Goal: Task Accomplishment & Management: Use online tool/utility

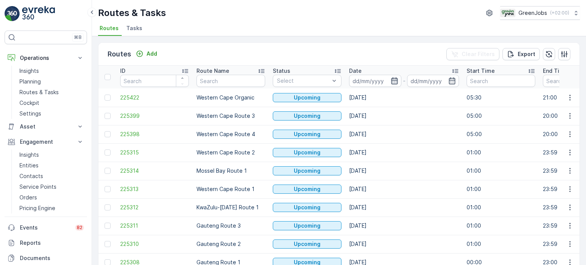
click at [396, 81] on icon "button" at bounding box center [394, 81] width 8 height 8
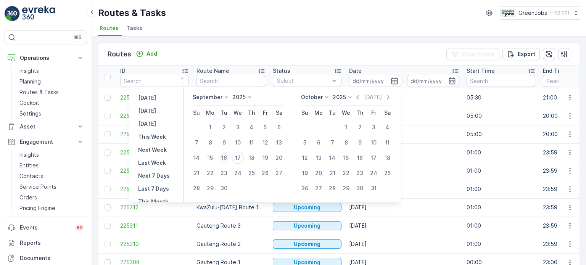
click at [227, 158] on div "16" at bounding box center [224, 158] width 12 height 12
type input "[DATE]"
click at [227, 158] on div "16" at bounding box center [224, 158] width 12 height 12
type input "[DATE]"
click at [226, 158] on div "16" at bounding box center [224, 158] width 12 height 12
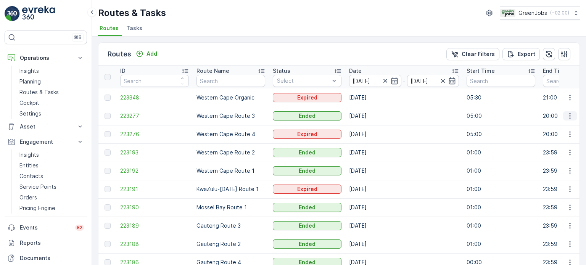
click at [569, 113] on icon "button" at bounding box center [569, 116] width 1 height 6
click at [537, 127] on span "See More Details" at bounding box center [552, 127] width 44 height 8
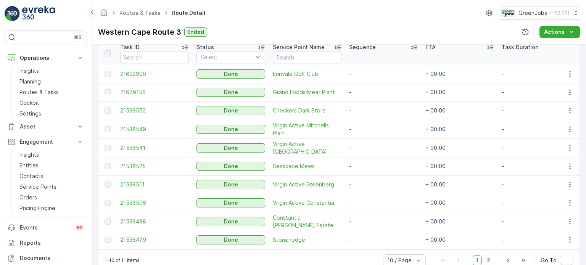
scroll to position [229, 0]
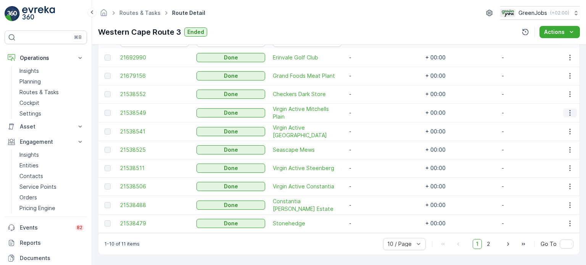
click at [569, 109] on icon "button" at bounding box center [570, 113] width 8 height 8
click at [553, 120] on span "See More Details" at bounding box center [560, 122] width 44 height 8
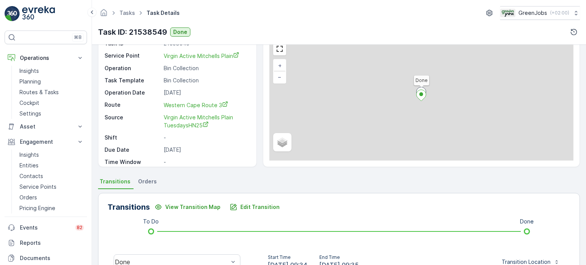
scroll to position [153, 0]
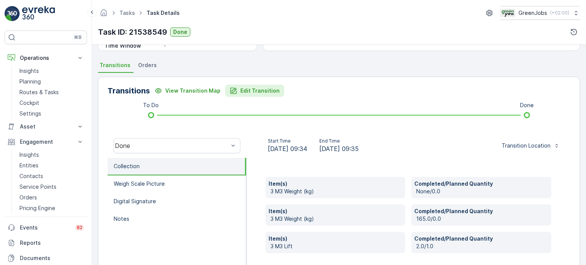
click at [256, 88] on p "Edit Transition" at bounding box center [259, 91] width 39 height 8
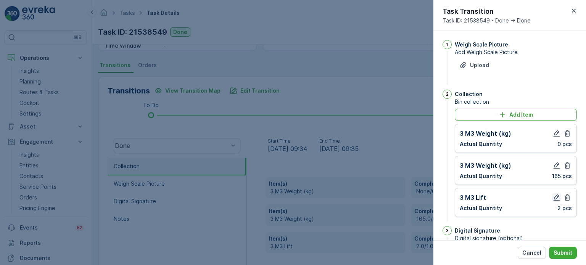
click at [553, 195] on icon "button" at bounding box center [557, 198] width 8 height 8
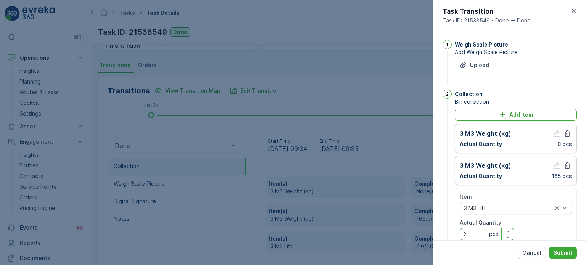
click at [474, 235] on Quantity "2" at bounding box center [486, 234] width 55 height 12
type Quantity "1"
click at [566, 250] on p "Submit" at bounding box center [562, 253] width 19 height 8
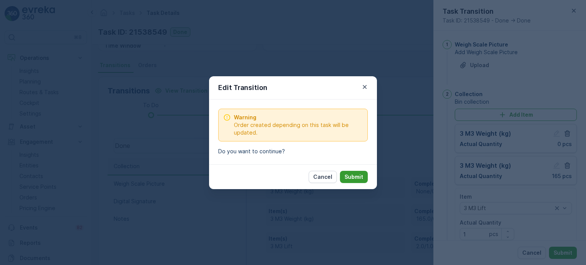
click at [356, 177] on p "Submit" at bounding box center [353, 177] width 19 height 8
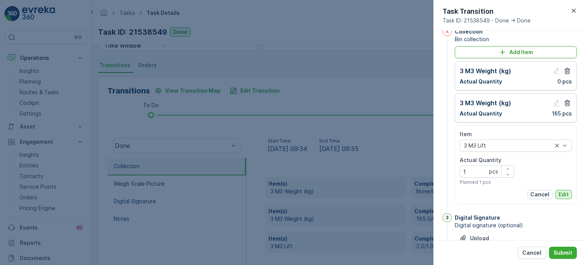
scroll to position [76, 0]
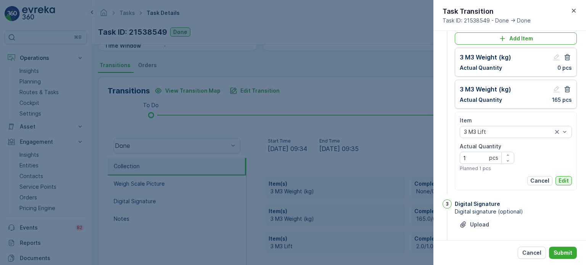
click at [566, 178] on p "Edit" at bounding box center [563, 181] width 10 height 8
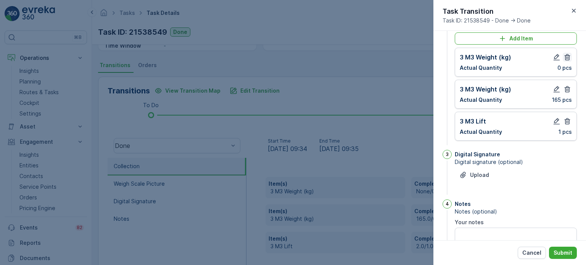
click at [566, 58] on icon "button" at bounding box center [567, 57] width 6 height 6
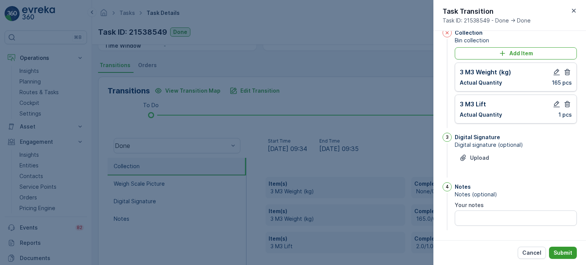
click at [564, 251] on p "Submit" at bounding box center [562, 253] width 19 height 8
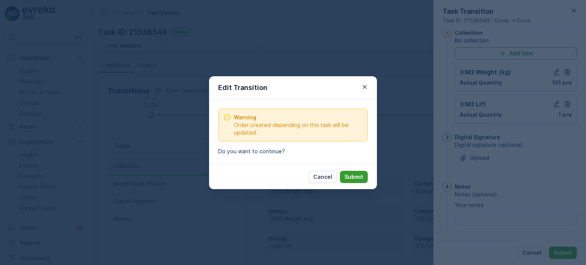
click at [355, 178] on p "Submit" at bounding box center [353, 177] width 19 height 8
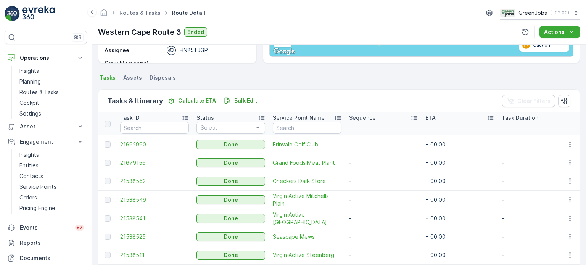
scroll to position [153, 0]
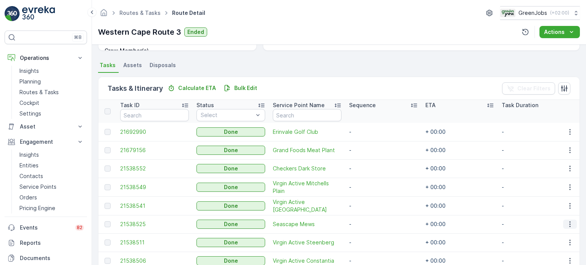
click at [569, 223] on icon "button" at bounding box center [570, 224] width 8 height 8
click at [548, 236] on span "See More Details" at bounding box center [560, 235] width 44 height 8
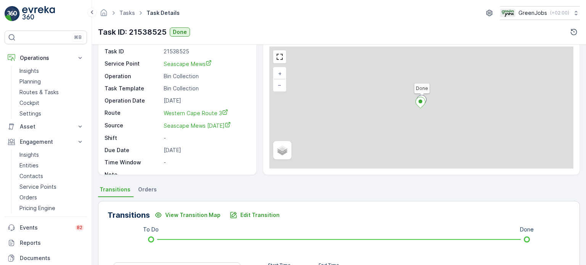
scroll to position [153, 0]
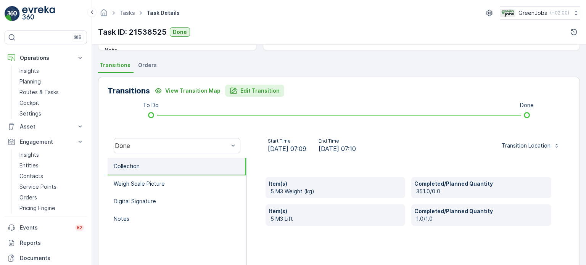
click at [246, 89] on p "Edit Transition" at bounding box center [259, 91] width 39 height 8
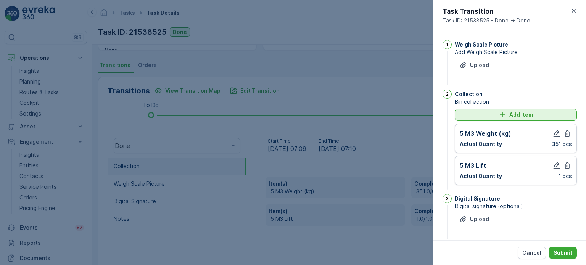
click at [498, 111] on icon "Add Item" at bounding box center [502, 115] width 8 height 8
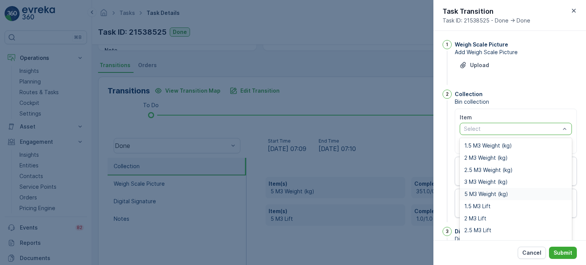
click at [477, 194] on span "5 M3 Weight (kg)" at bounding box center [486, 194] width 44 height 6
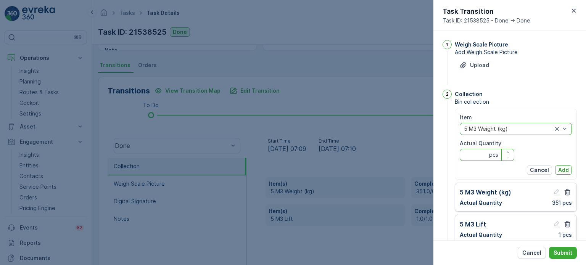
click at [475, 156] on Quantity "Actual Quantity" at bounding box center [486, 155] width 55 height 12
type Quantity "330"
click at [562, 169] on p "Add" at bounding box center [563, 170] width 11 height 8
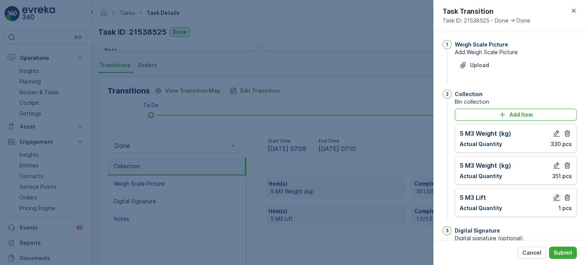
click at [556, 197] on icon "button" at bounding box center [557, 198] width 8 height 8
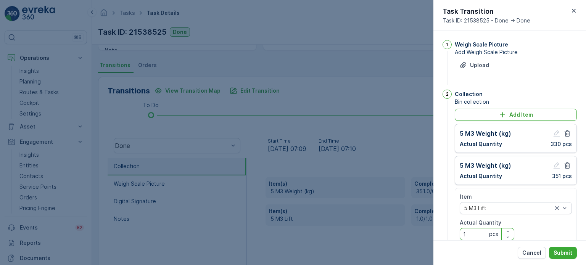
click at [473, 234] on Quantity "1" at bounding box center [486, 234] width 55 height 12
type Quantity "2"
click at [563, 253] on p "Submit" at bounding box center [562, 253] width 19 height 8
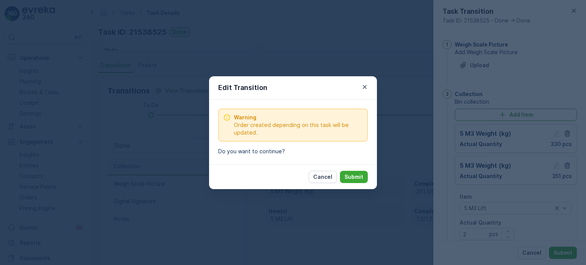
drag, startPoint x: 357, startPoint y: 177, endPoint x: 374, endPoint y: 181, distance: 17.3
click at [357, 177] on p "Submit" at bounding box center [353, 177] width 19 height 8
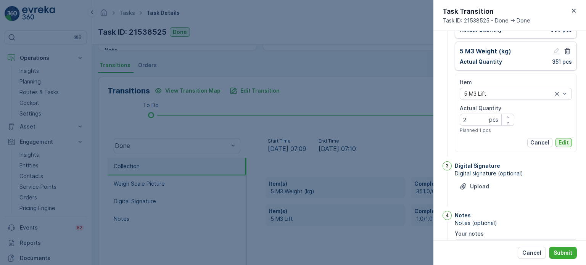
click at [564, 141] on p "Edit" at bounding box center [563, 143] width 10 height 8
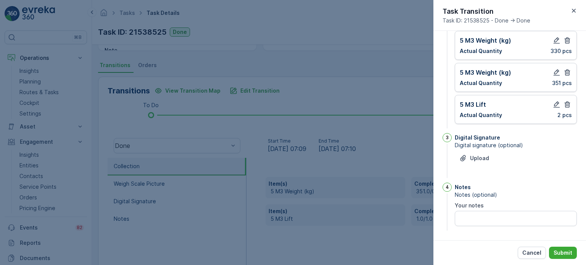
scroll to position [55, 0]
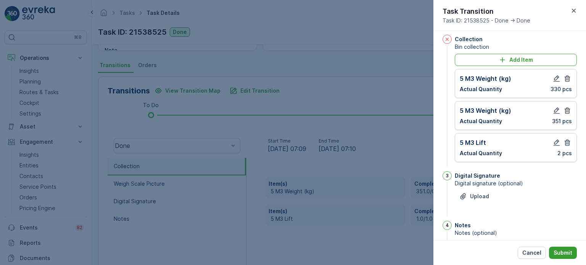
click at [567, 254] on p "Submit" at bounding box center [562, 253] width 19 height 8
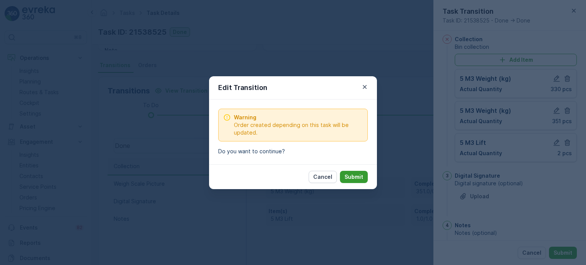
click at [356, 178] on p "Submit" at bounding box center [353, 177] width 19 height 8
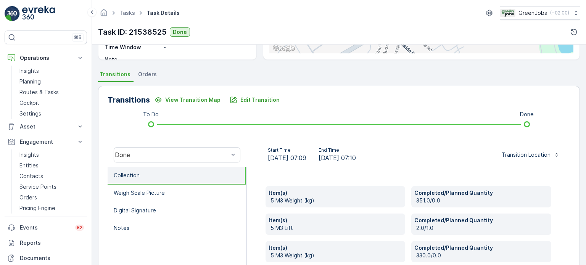
scroll to position [139, 0]
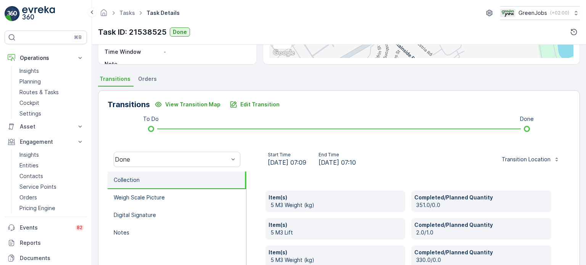
click at [147, 79] on span "Orders" at bounding box center [147, 79] width 19 height 8
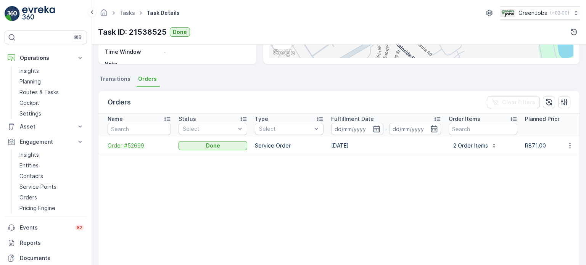
click at [126, 148] on span "Order #52699" at bounding box center [139, 146] width 63 height 8
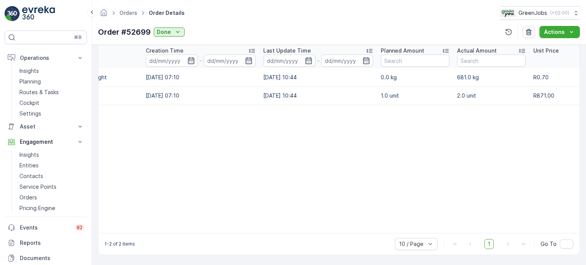
scroll to position [0, 27]
